Goal: Find contact information: Find contact information

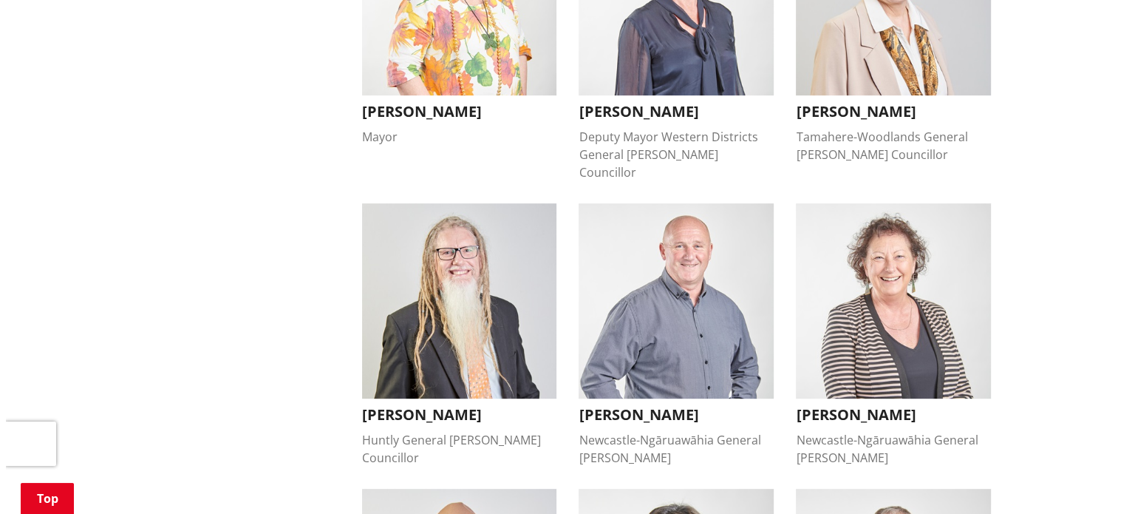
scroll to position [517, 0]
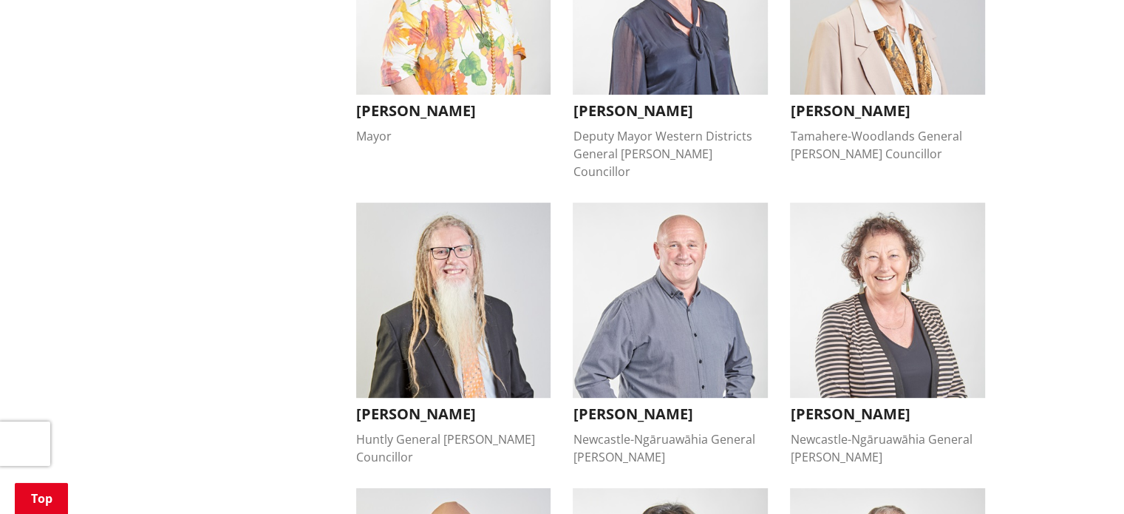
click at [676, 307] on img "button" at bounding box center [670, 300] width 195 height 195
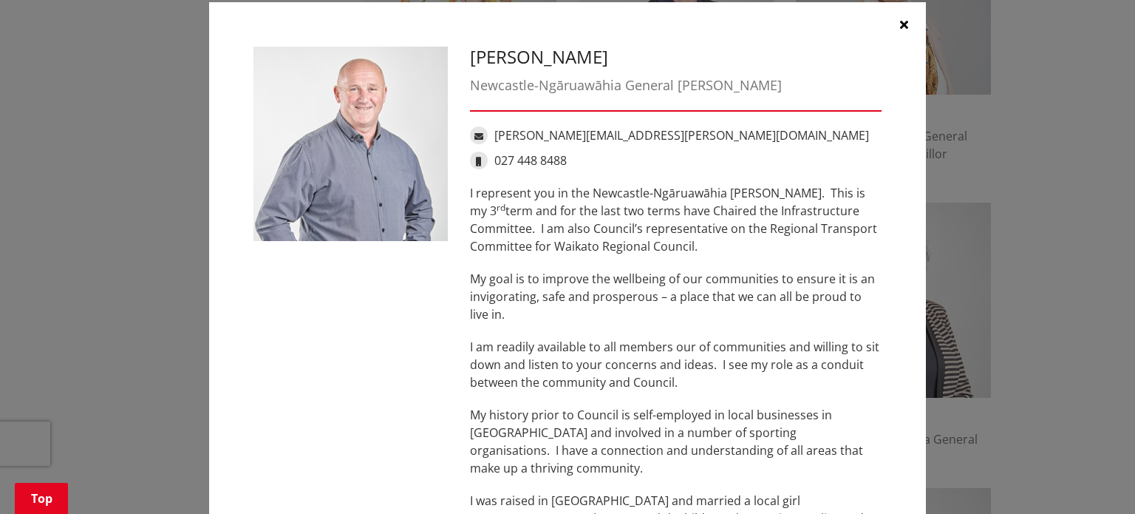
scroll to position [0, 0]
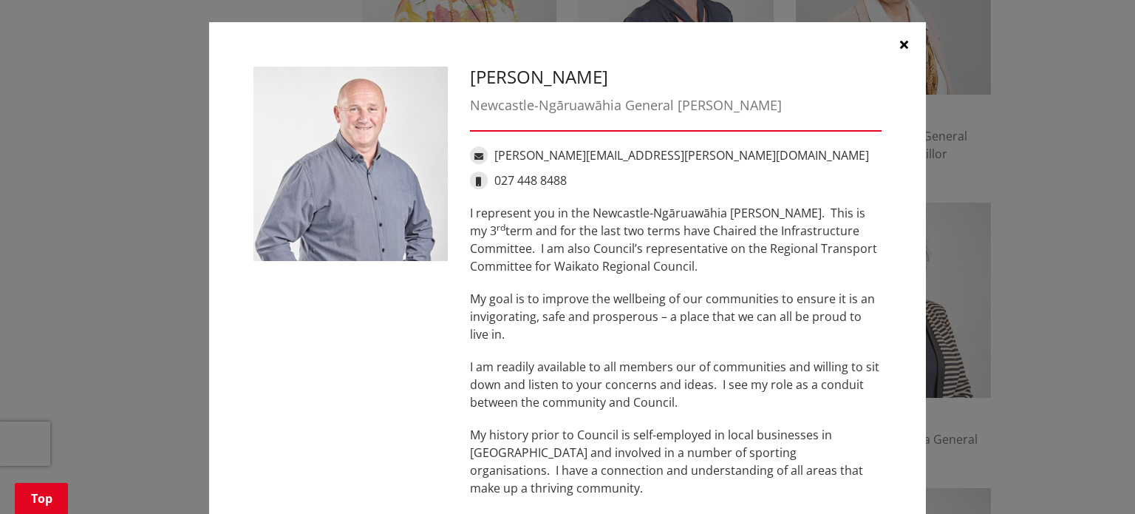
click at [900, 47] on icon "button" at bounding box center [904, 44] width 8 height 12
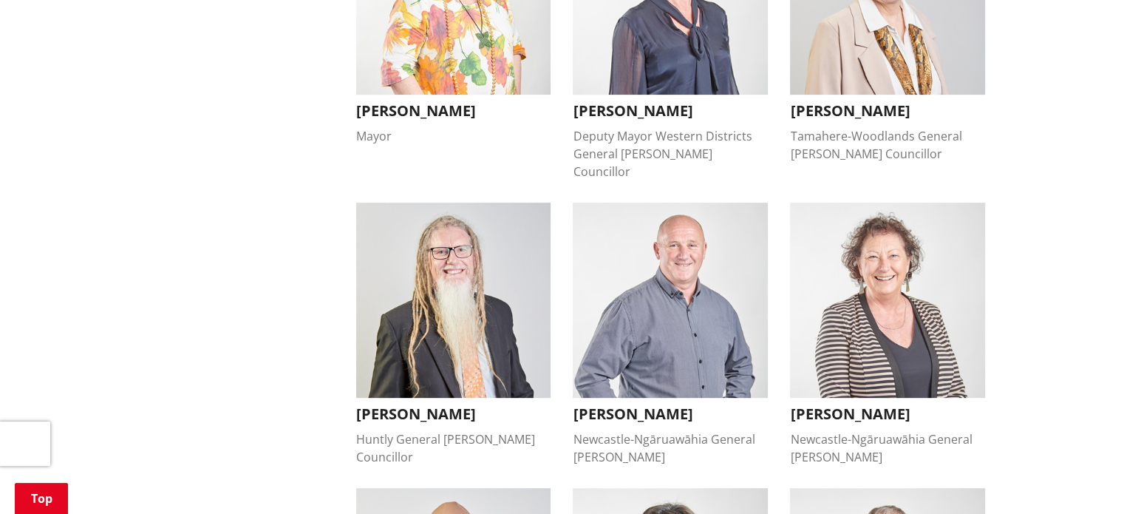
click at [488, 288] on img "button" at bounding box center [453, 300] width 195 height 195
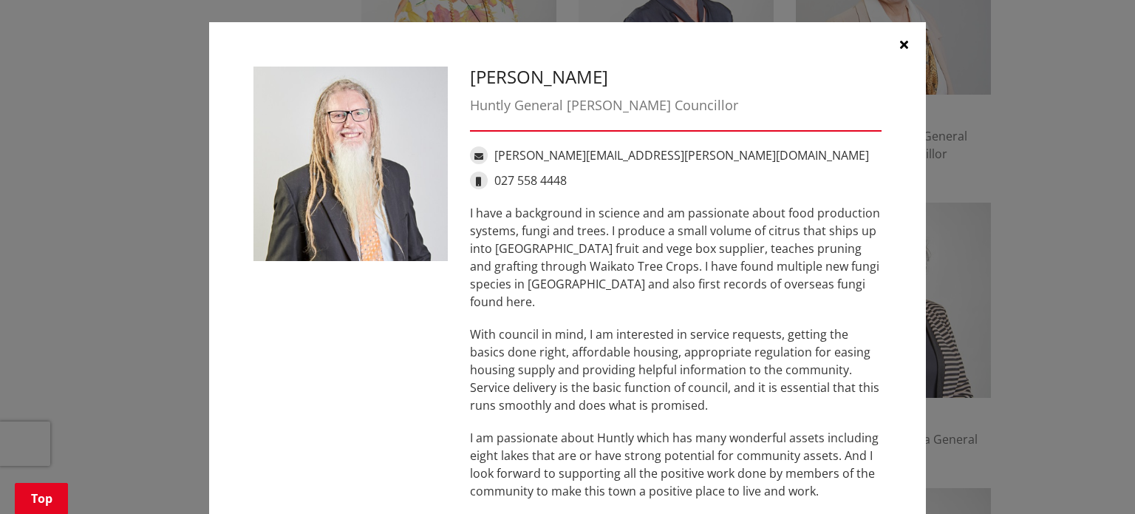
click at [900, 44] on icon "button" at bounding box center [904, 44] width 8 height 12
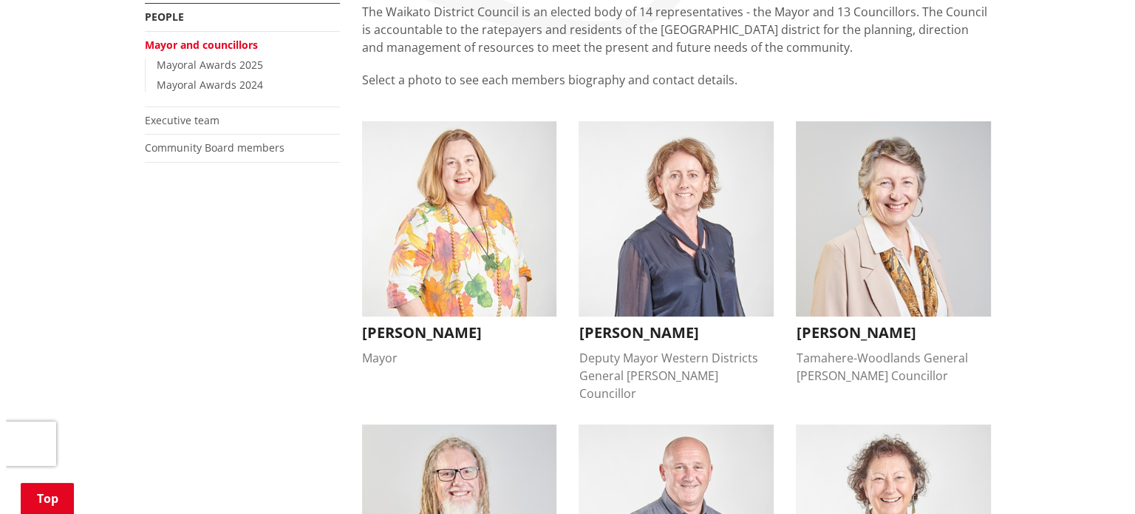
scroll to position [296, 0]
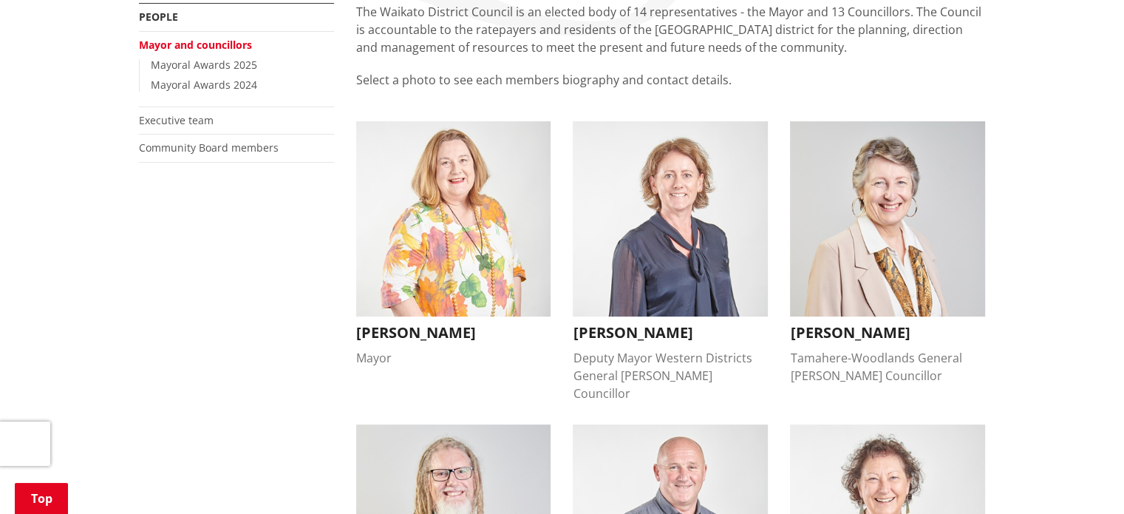
click at [643, 239] on img "button" at bounding box center [670, 218] width 195 height 195
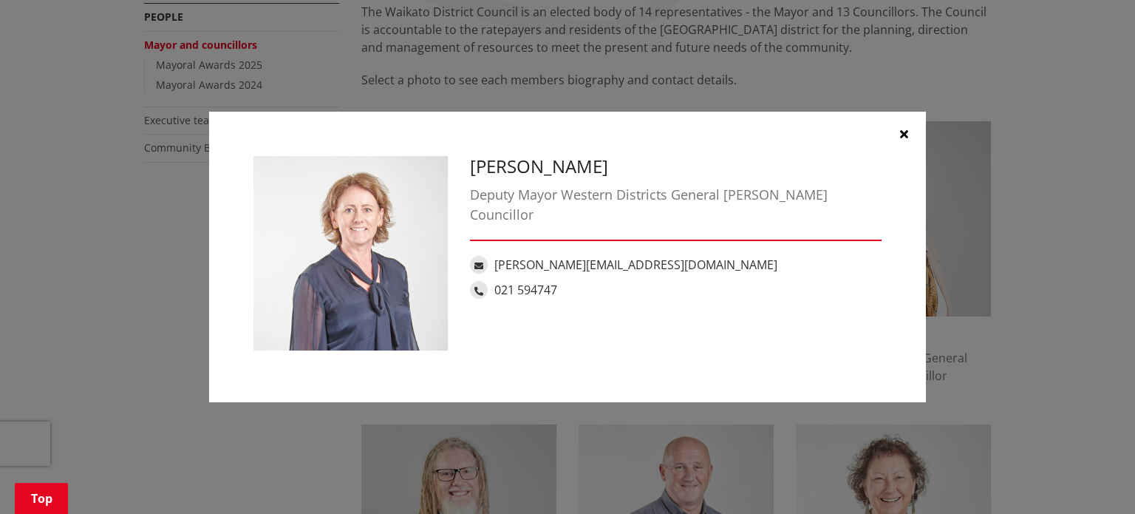
click at [911, 131] on button "button" at bounding box center [904, 134] width 44 height 44
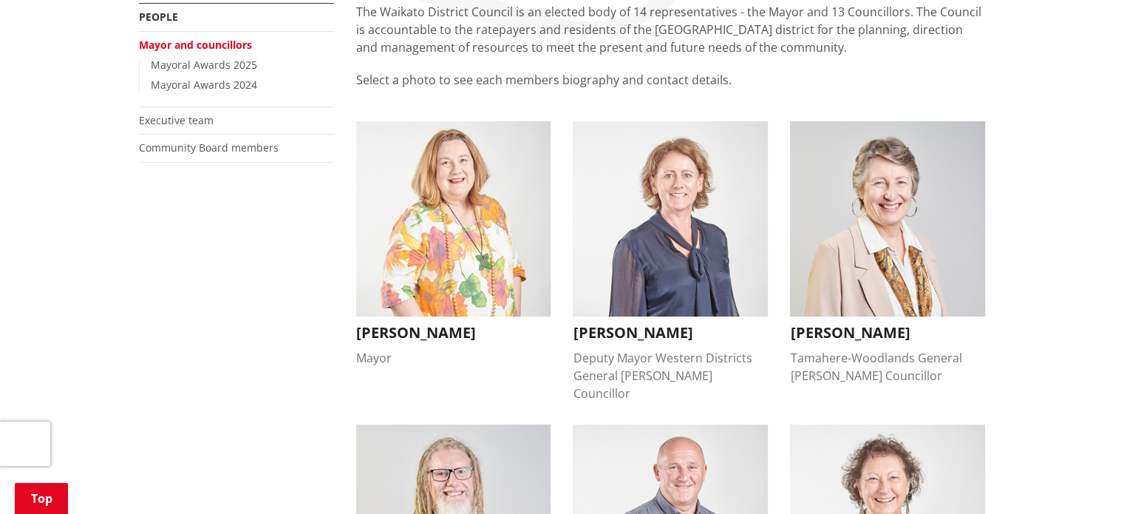
click at [892, 213] on img "button" at bounding box center [887, 218] width 195 height 195
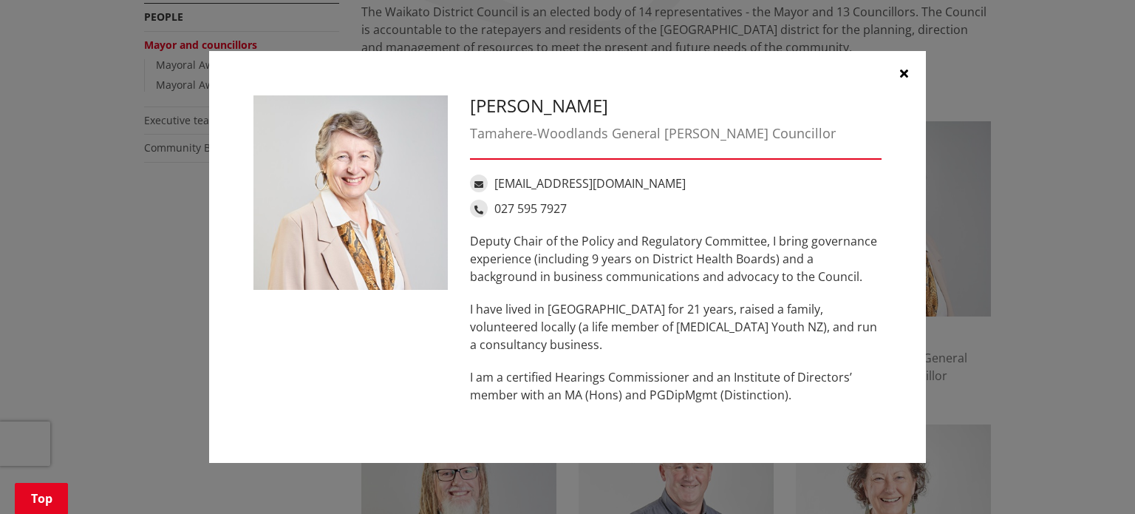
click at [900, 74] on icon "button" at bounding box center [904, 73] width 8 height 12
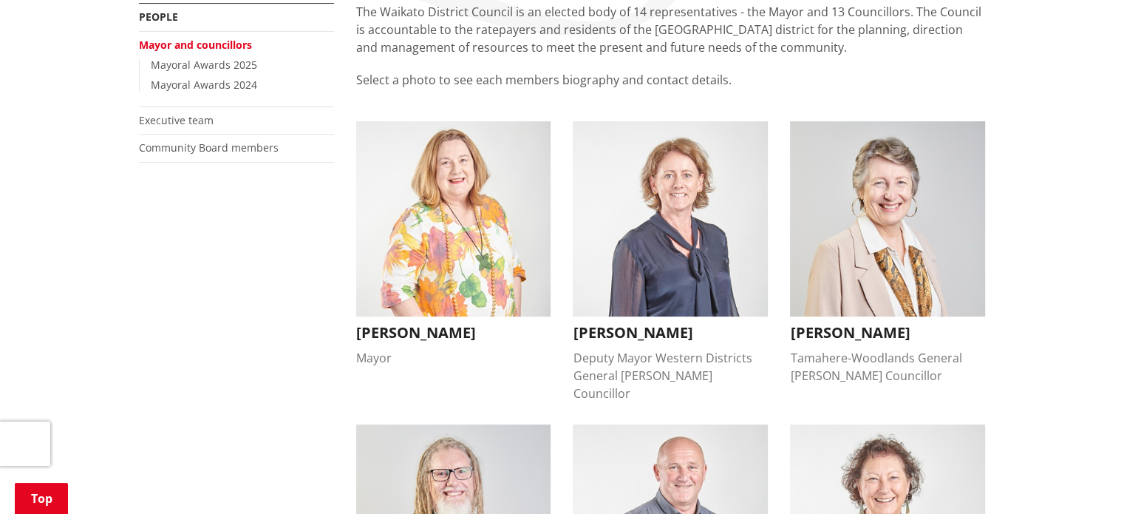
click at [459, 221] on img "button" at bounding box center [453, 218] width 195 height 195
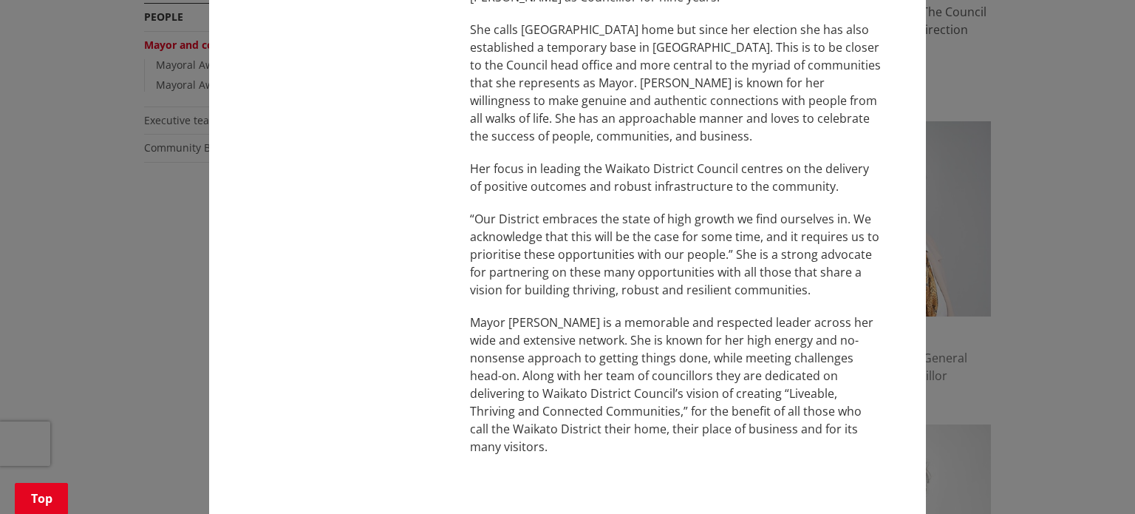
scroll to position [374, 0]
